Goal: Task Accomplishment & Management: Manage account settings

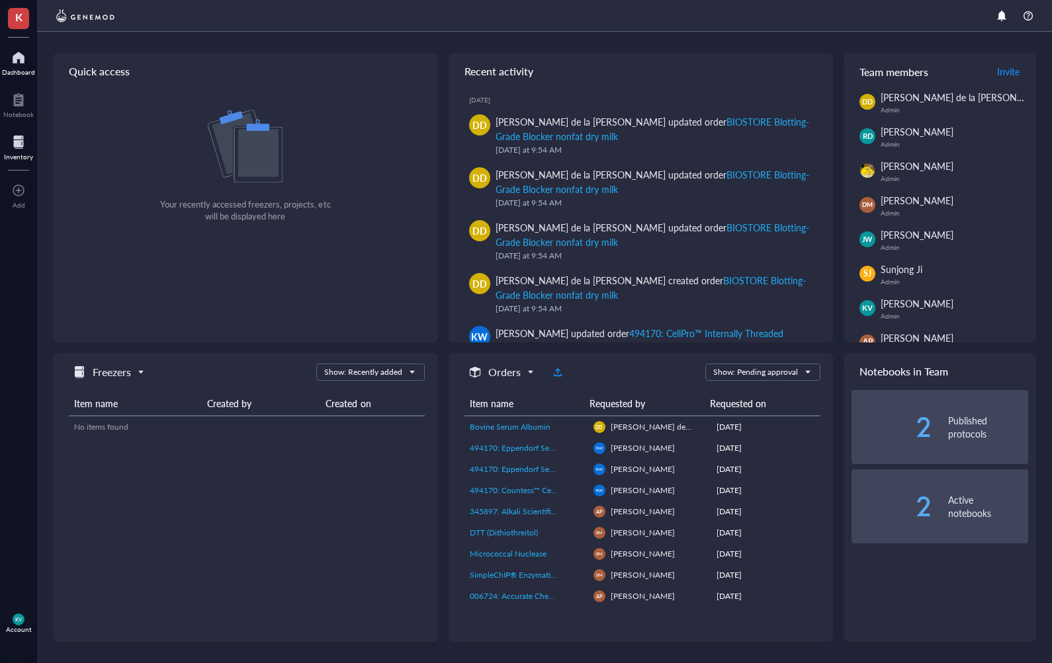
click at [10, 149] on div at bounding box center [18, 142] width 29 height 21
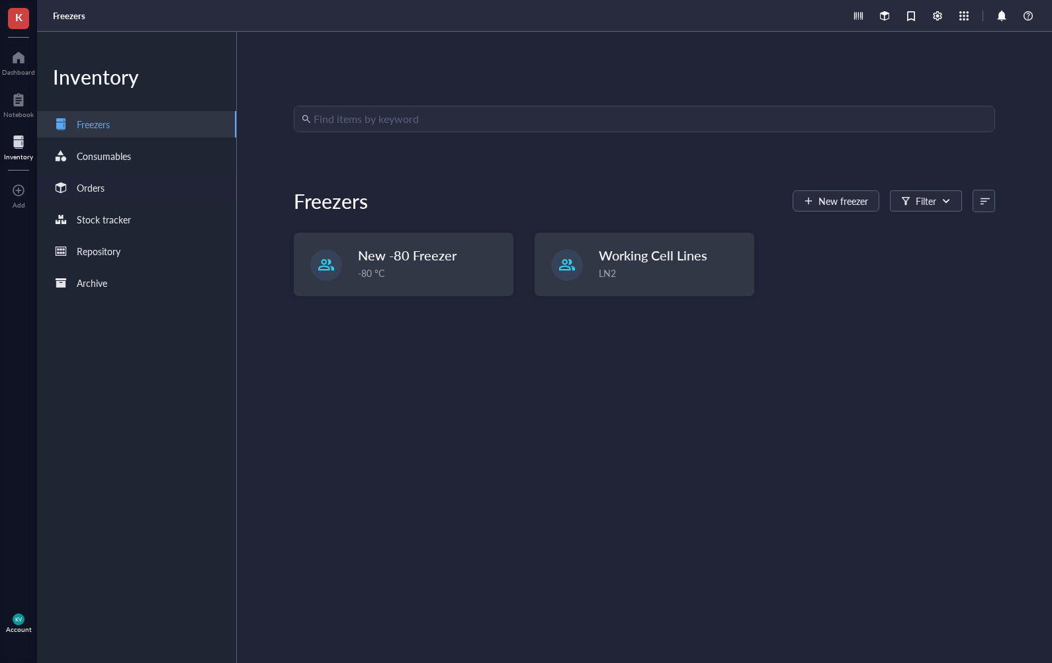
click at [110, 192] on div "Orders" at bounding box center [136, 188] width 199 height 26
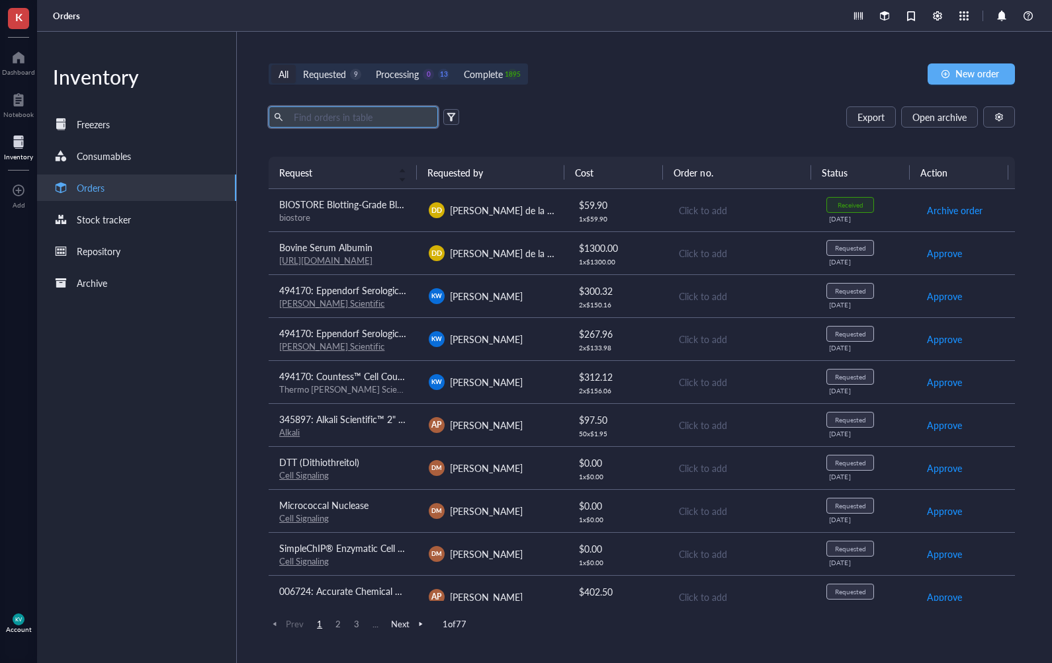
click at [345, 119] on input "text" at bounding box center [360, 117] width 144 height 20
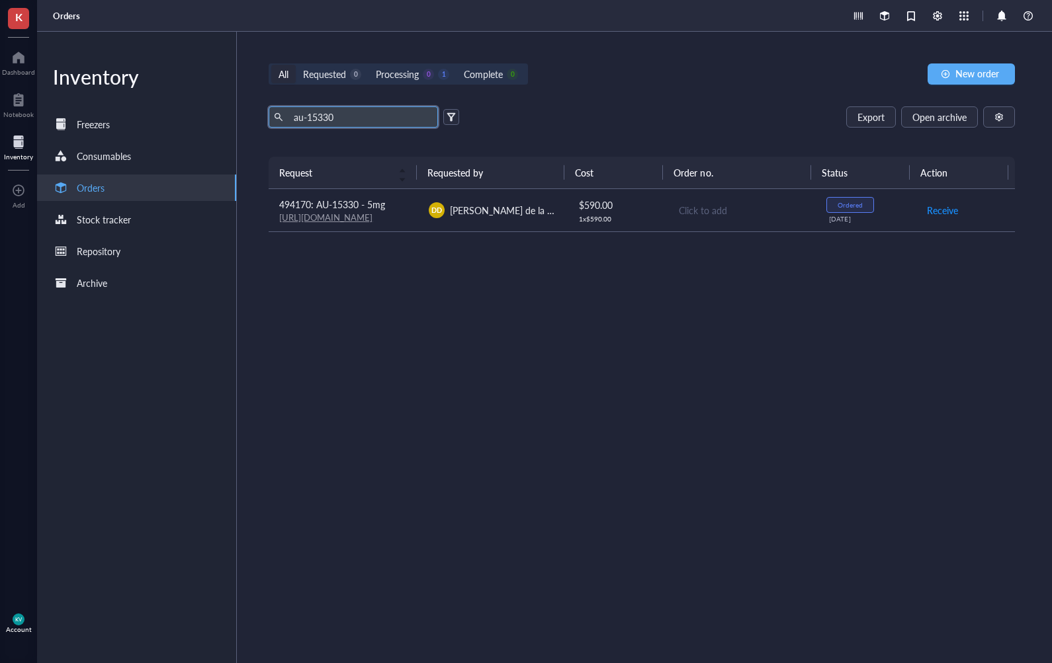
type input "au-15330"
click at [467, 206] on span "[PERSON_NAME] de la [PERSON_NAME]" at bounding box center [535, 210] width 170 height 13
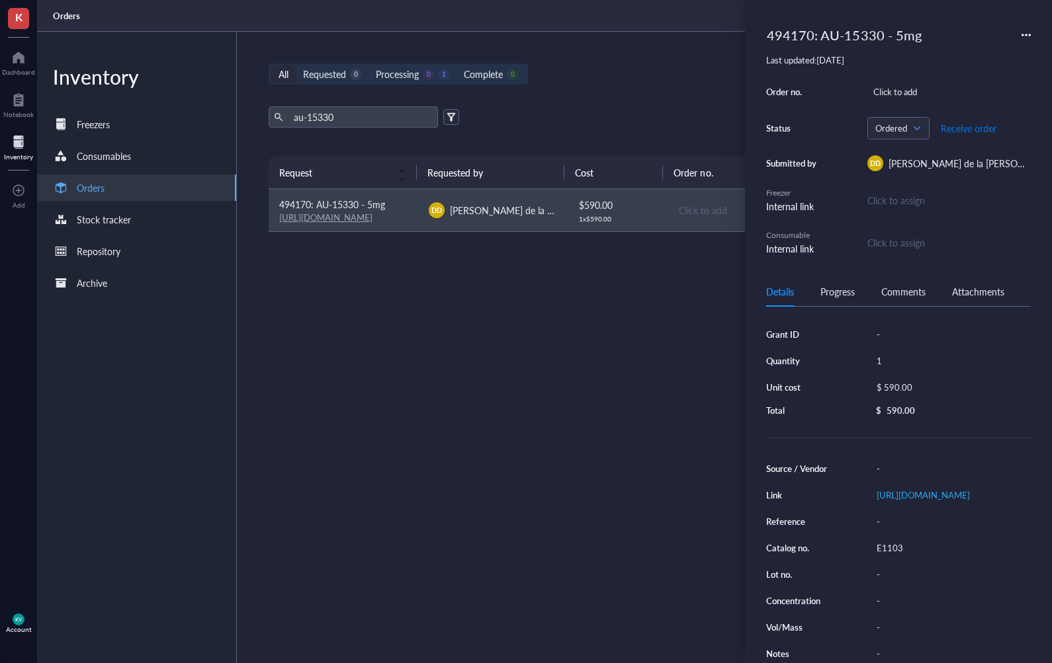
drag, startPoint x: 970, startPoint y: 132, endPoint x: 929, endPoint y: 176, distance: 60.4
click at [968, 132] on span "Receive order" at bounding box center [968, 128] width 56 height 11
click at [526, 368] on div "Request Requested by Cost Order no. Status Action 494170: AU-15330 - 5mg [URL][…" at bounding box center [642, 379] width 746 height 444
